Goal: Information Seeking & Learning: Learn about a topic

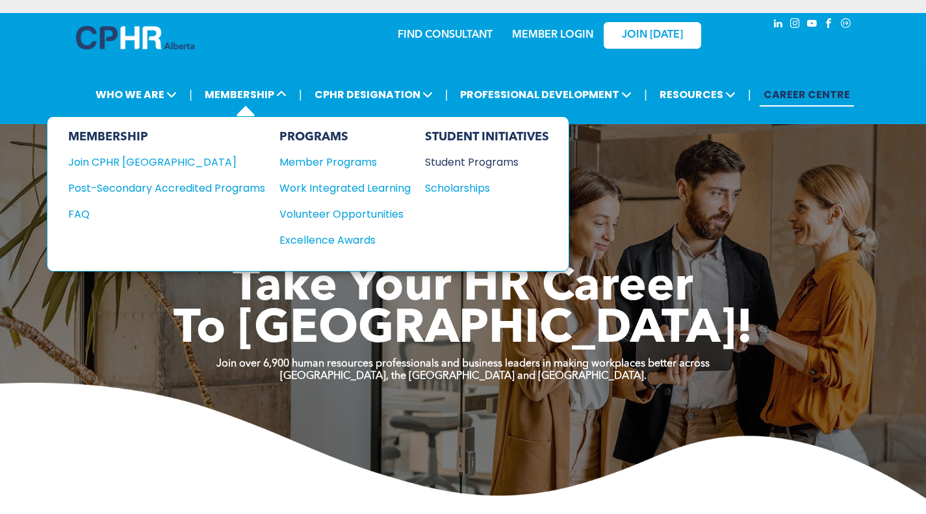
click at [464, 163] on div "Student Programs" at bounding box center [481, 162] width 112 height 16
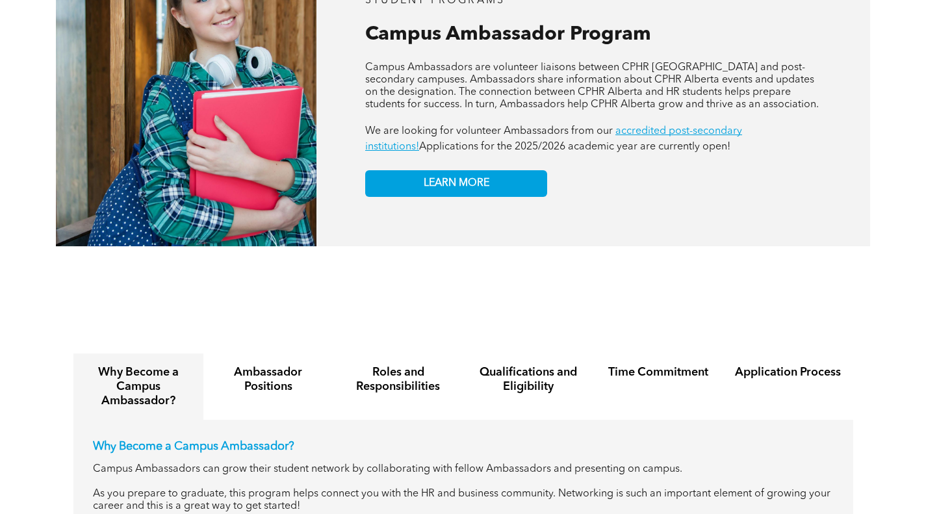
scroll to position [1234, 0]
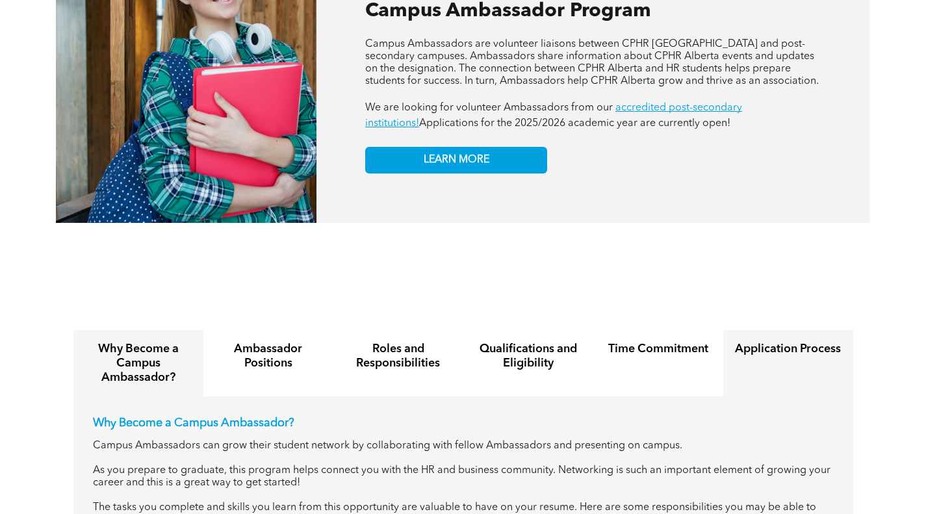
click at [766, 355] on div "Application Process" at bounding box center [788, 363] width 130 height 66
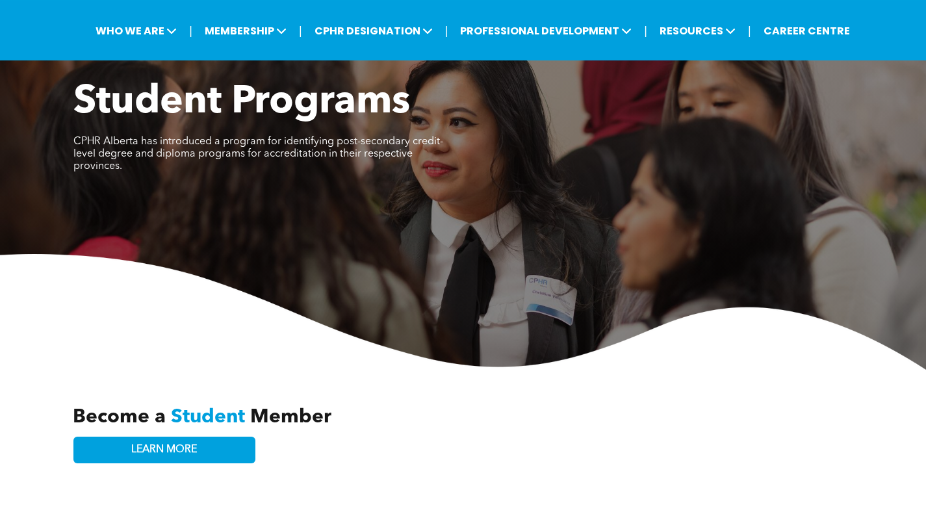
scroll to position [0, 0]
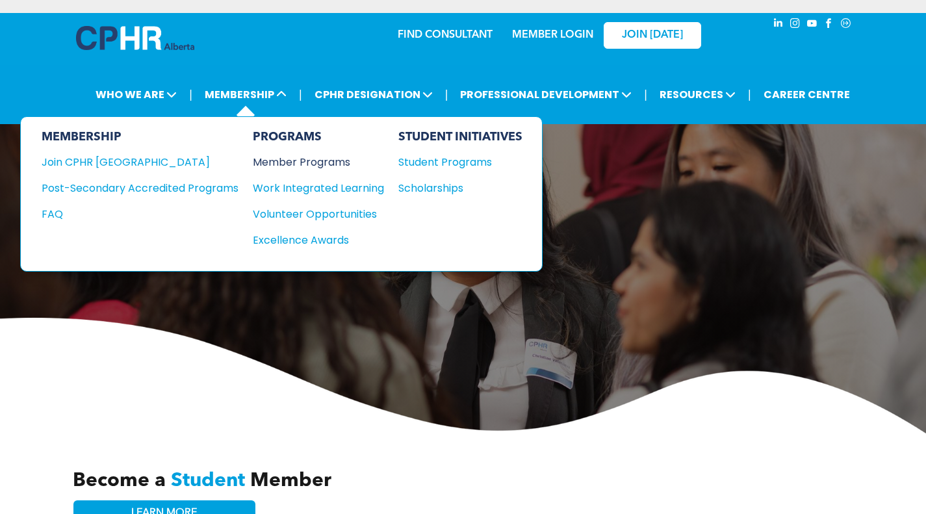
click at [298, 155] on div "Member Programs" at bounding box center [312, 162] width 118 height 16
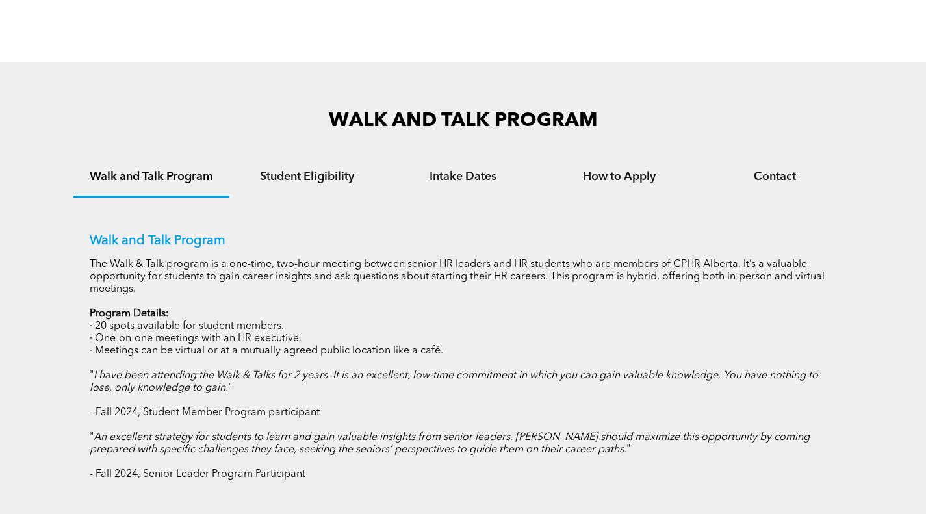
scroll to position [780, 0]
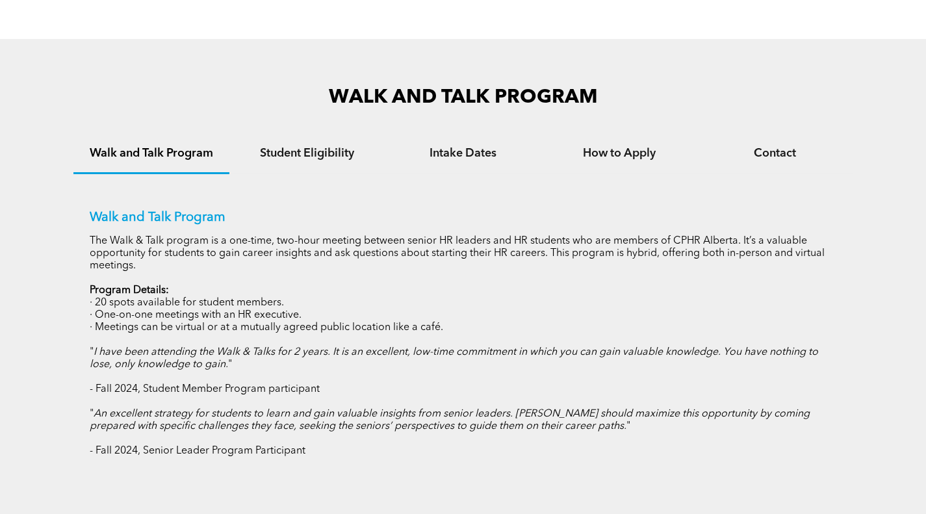
click at [177, 159] on h4 "Walk and Talk Program" at bounding box center [151, 153] width 133 height 14
click at [601, 157] on h4 "How to Apply" at bounding box center [619, 153] width 133 height 14
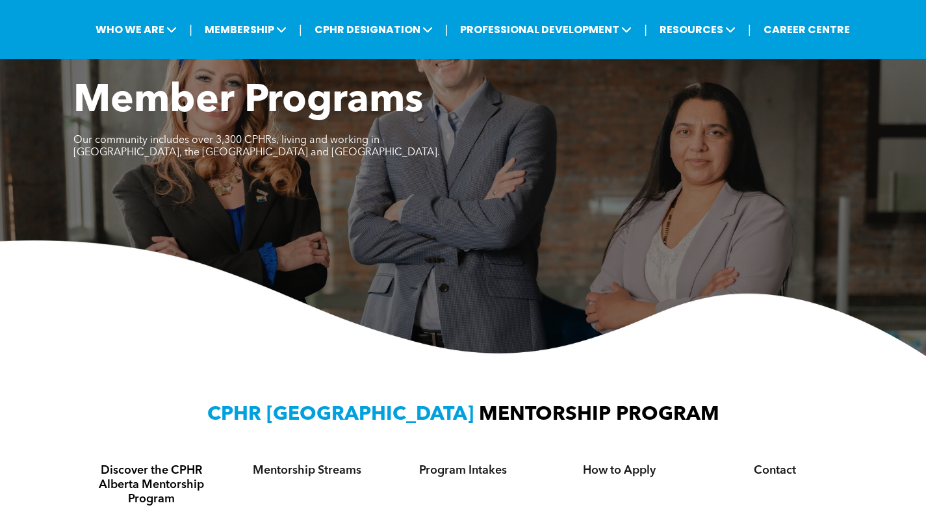
scroll to position [0, 0]
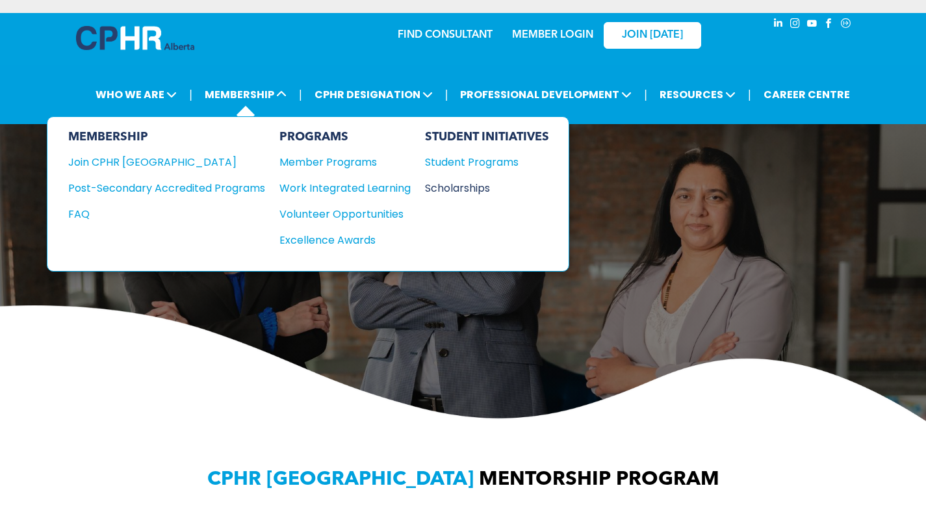
click at [441, 190] on div "Scholarships" at bounding box center [481, 188] width 112 height 16
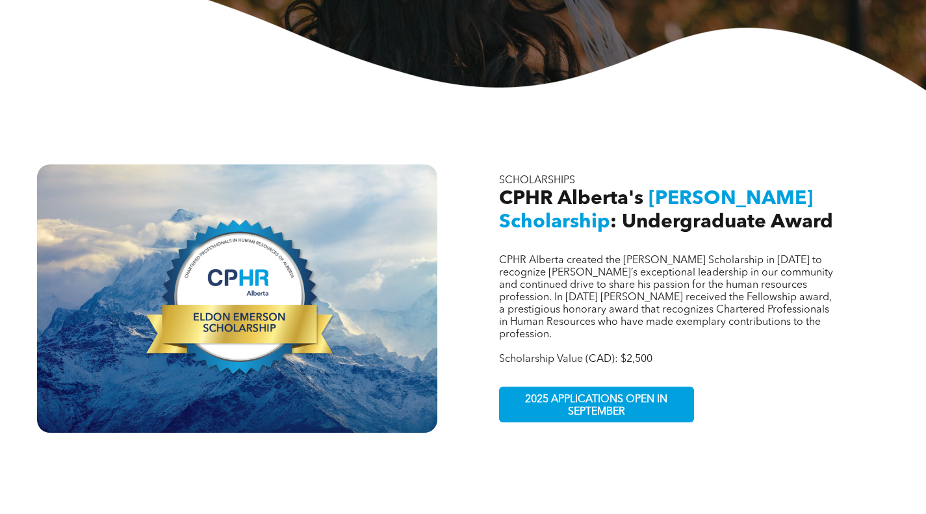
scroll to position [390, 0]
